Goal: Task Accomplishment & Management: Manage account settings

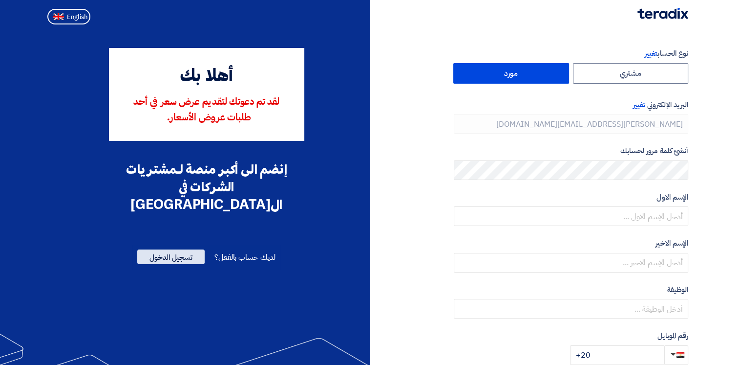
click at [173, 249] on span "تسجيل الدخول" at bounding box center [170, 256] width 67 height 15
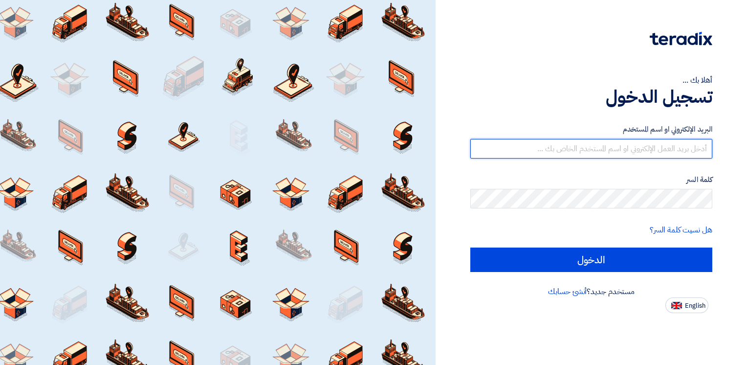
type input "[PERSON_NAME][EMAIL_ADDRESS][DOMAIN_NAME]"
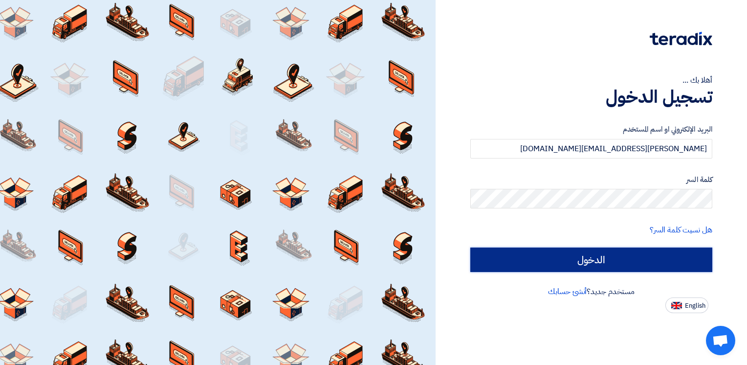
click at [594, 255] on input "الدخول" at bounding box center [591, 259] width 242 height 24
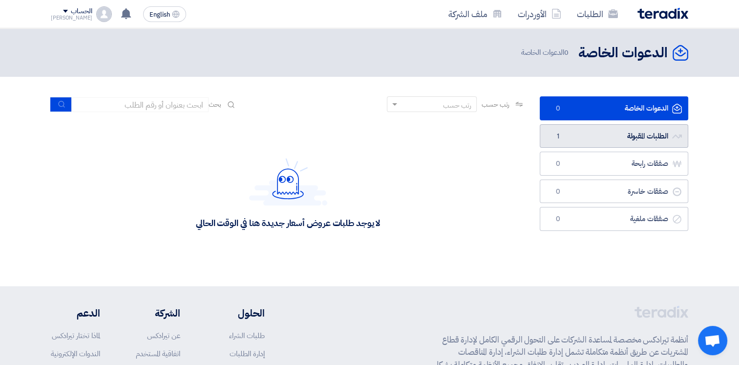
click at [562, 145] on link "الطلبات المقبولة الطلبات المقبولة 1" at bounding box center [614, 136] width 149 height 24
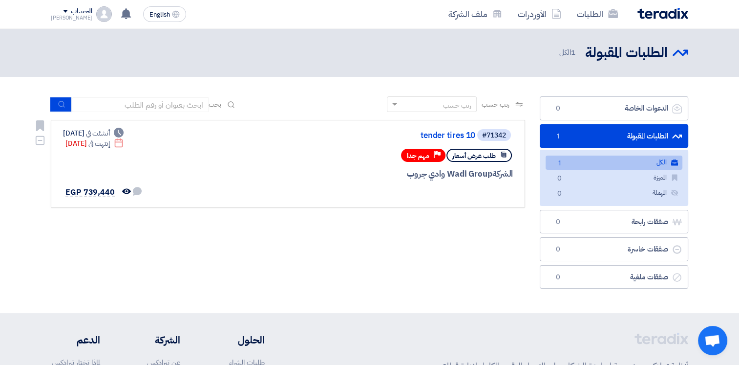
click at [425, 156] on span "مهم جدا" at bounding box center [418, 155] width 22 height 9
drag, startPoint x: 425, startPoint y: 156, endPoint x: 476, endPoint y: 167, distance: 52.1
click at [476, 168] on div "الشركة Wadi Group وادي جروب" at bounding box center [395, 174] width 235 height 13
click at [557, 56] on div "الطلبات المقبولة الطلبات المقبولة 1 الكل" at bounding box center [619, 52] width 137 height 19
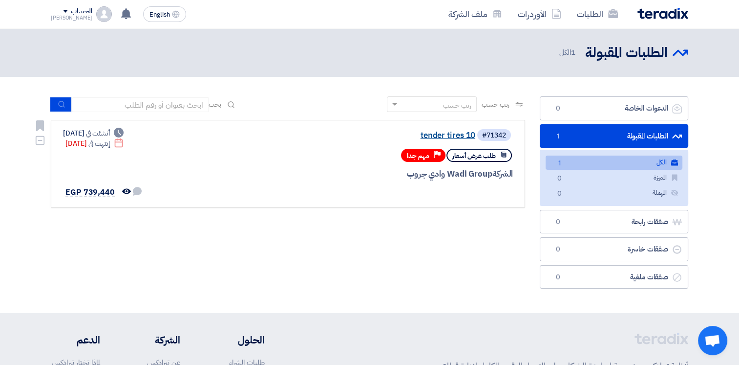
click at [437, 136] on link "tender tires 10" at bounding box center [377, 135] width 195 height 9
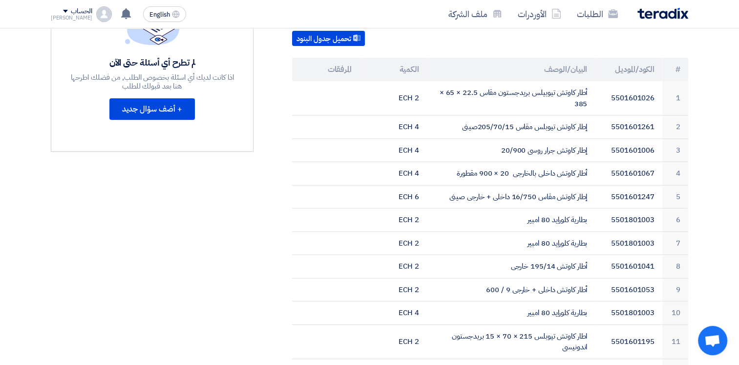
scroll to position [299, 0]
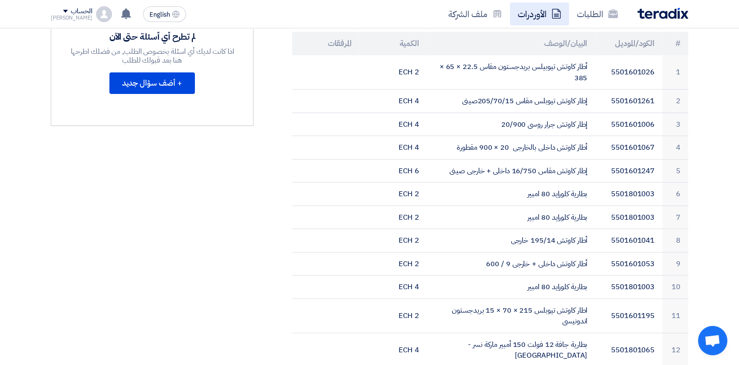
click at [544, 12] on link "الأوردرات" at bounding box center [539, 13] width 59 height 23
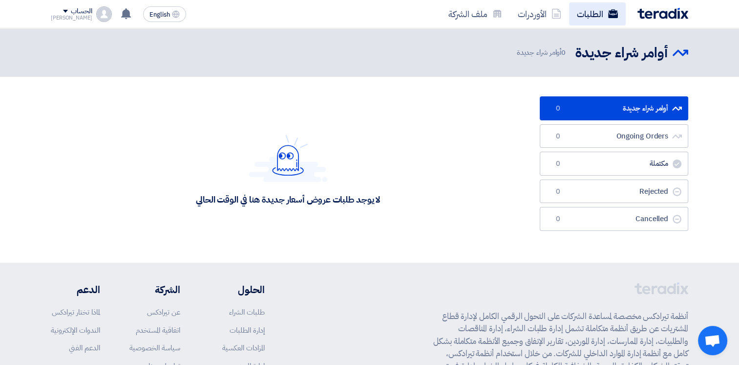
click at [612, 19] on link "الطلبات" at bounding box center [597, 13] width 57 height 23
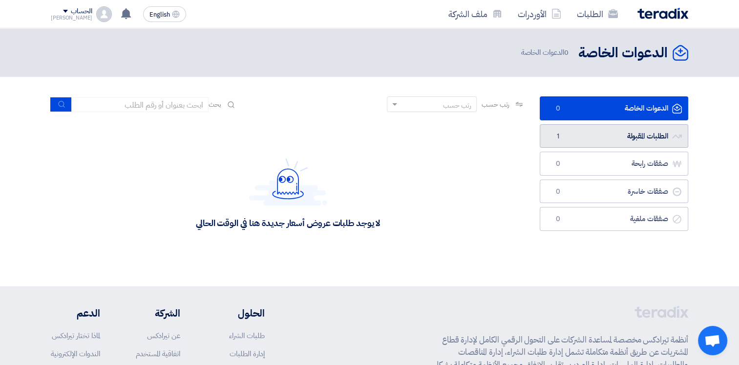
click at [566, 141] on link "الطلبات المقبولة الطلبات المقبولة 1" at bounding box center [614, 136] width 149 height 24
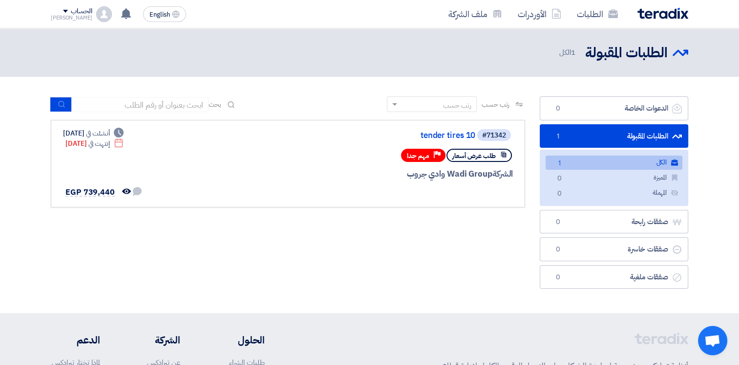
click at [563, 160] on span "1" at bounding box center [560, 163] width 12 height 10
click at [127, 191] on use at bounding box center [126, 190] width 9 height 5
click at [87, 190] on span "EGP 739,440" at bounding box center [89, 192] width 49 height 12
